Goal: Information Seeking & Learning: Learn about a topic

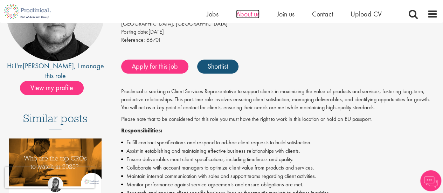
click at [249, 16] on span "About us" at bounding box center [247, 13] width 23 height 9
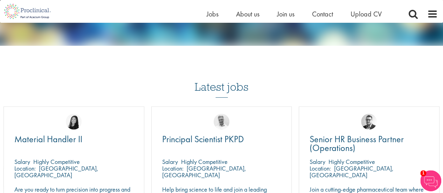
scroll to position [1035, 0]
